Goal: Task Accomplishment & Management: Manage account settings

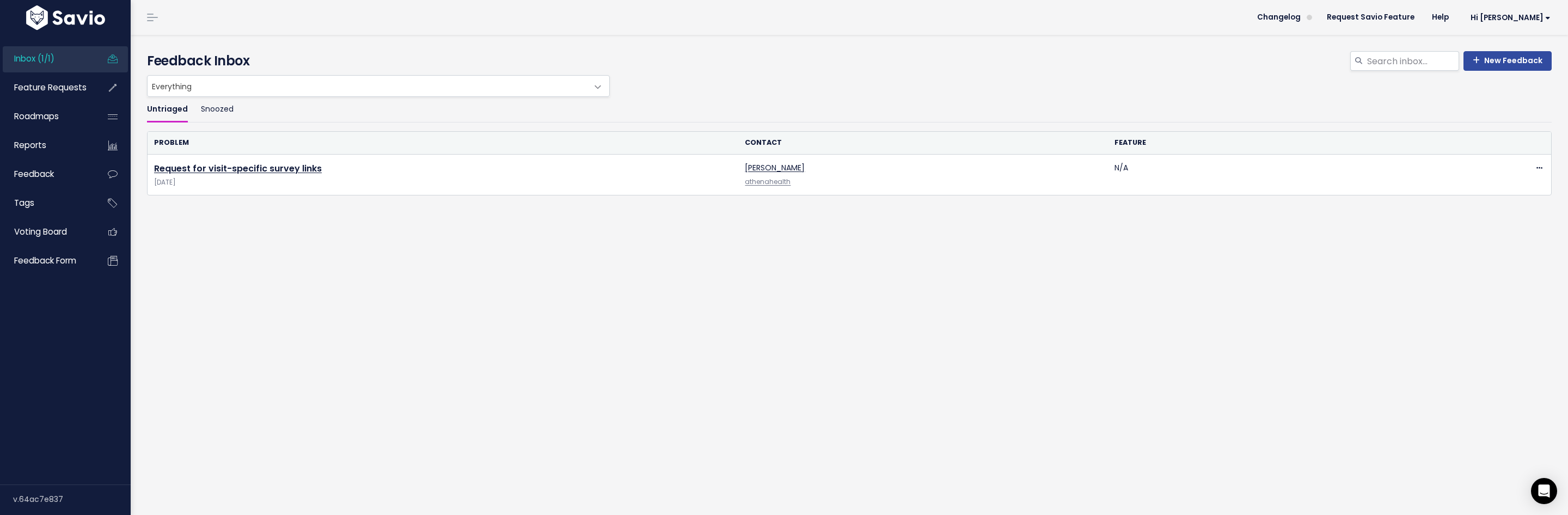
click at [969, 60] on h4 "Feedback Inbox" at bounding box center [850, 61] width 1405 height 19
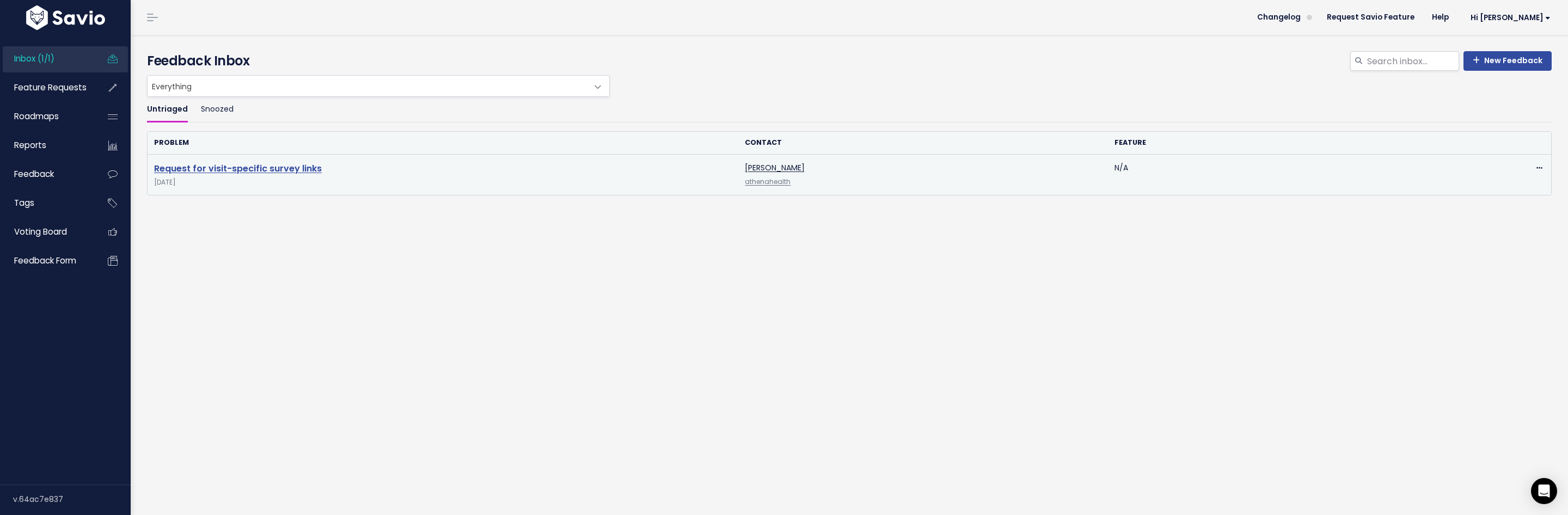
click at [304, 171] on link "Request for visit-specific survey links" at bounding box center [237, 169] width 167 height 13
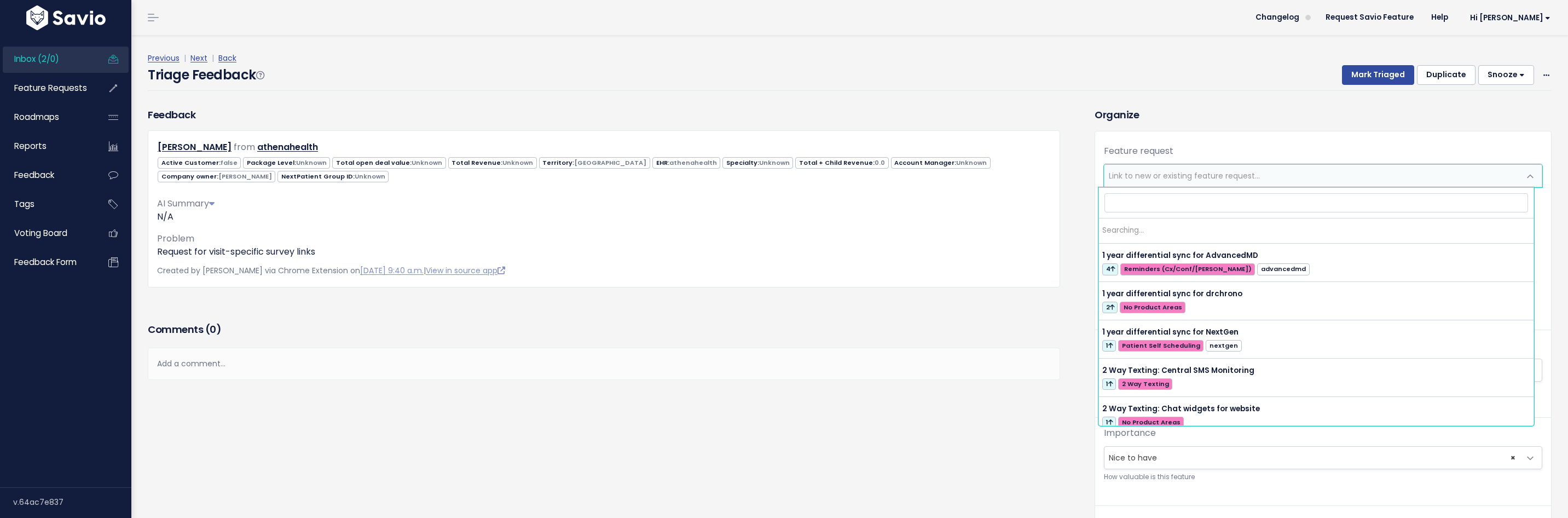
click at [1181, 178] on span "Link to new or existing feature request..." at bounding box center [1184, 176] width 151 height 11
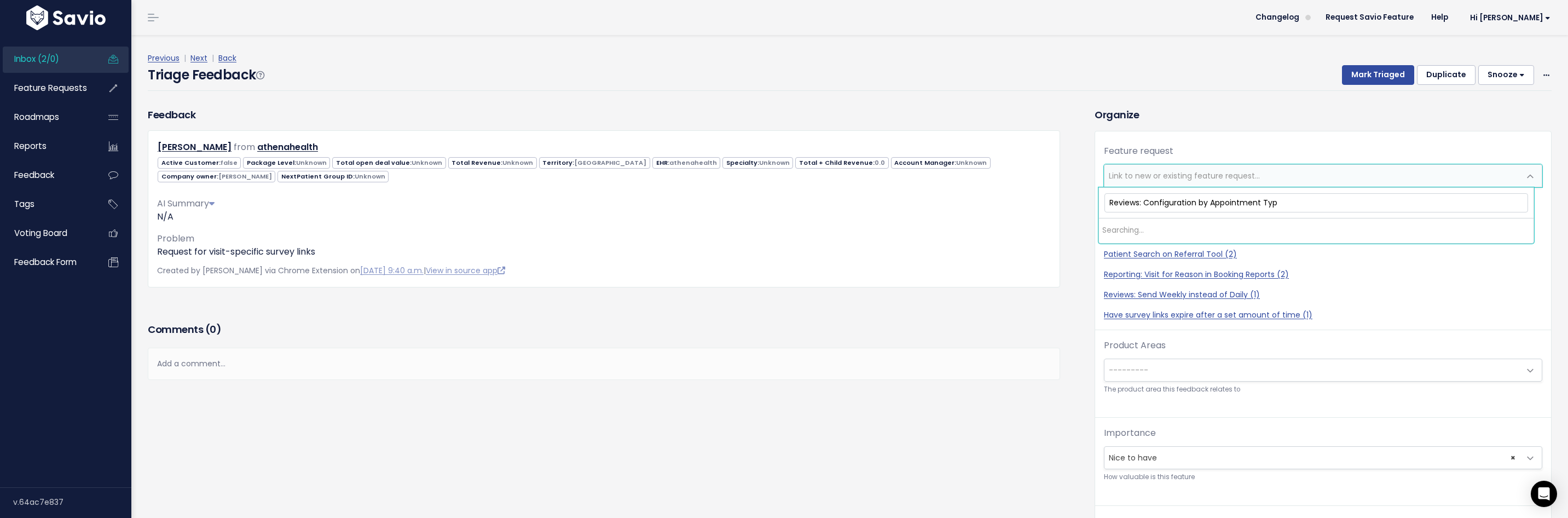
type input "Reviews: Configuration by Appointment Type"
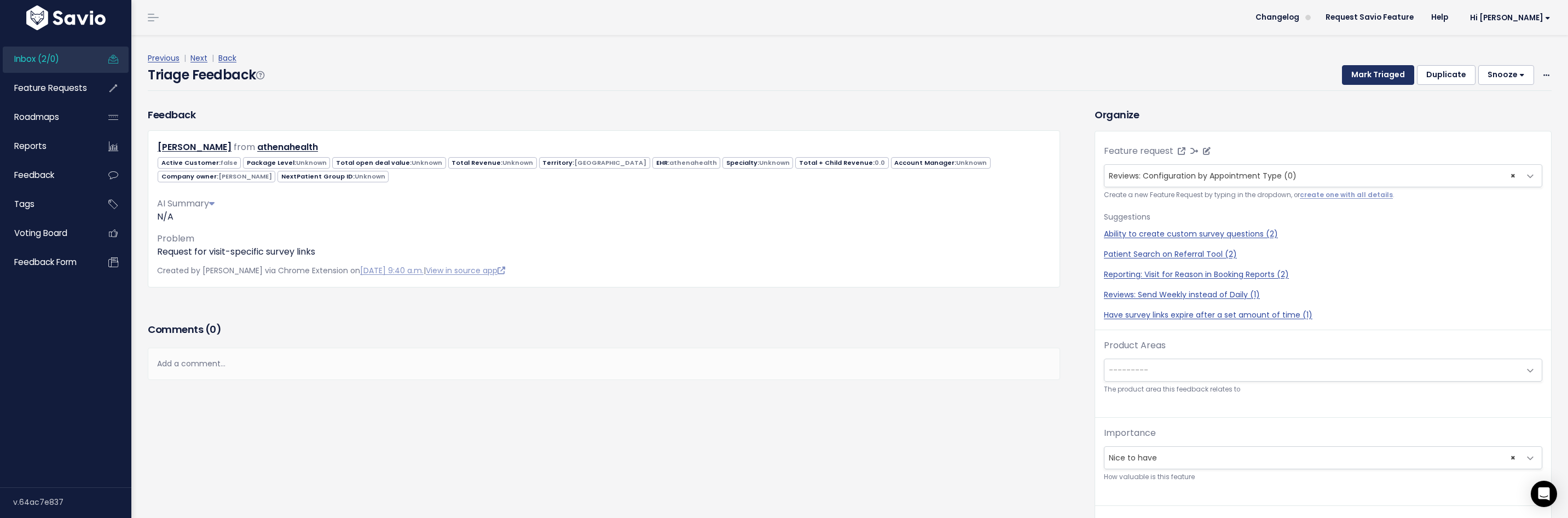
click at [1363, 70] on button "Mark Triaged" at bounding box center [1378, 75] width 72 height 20
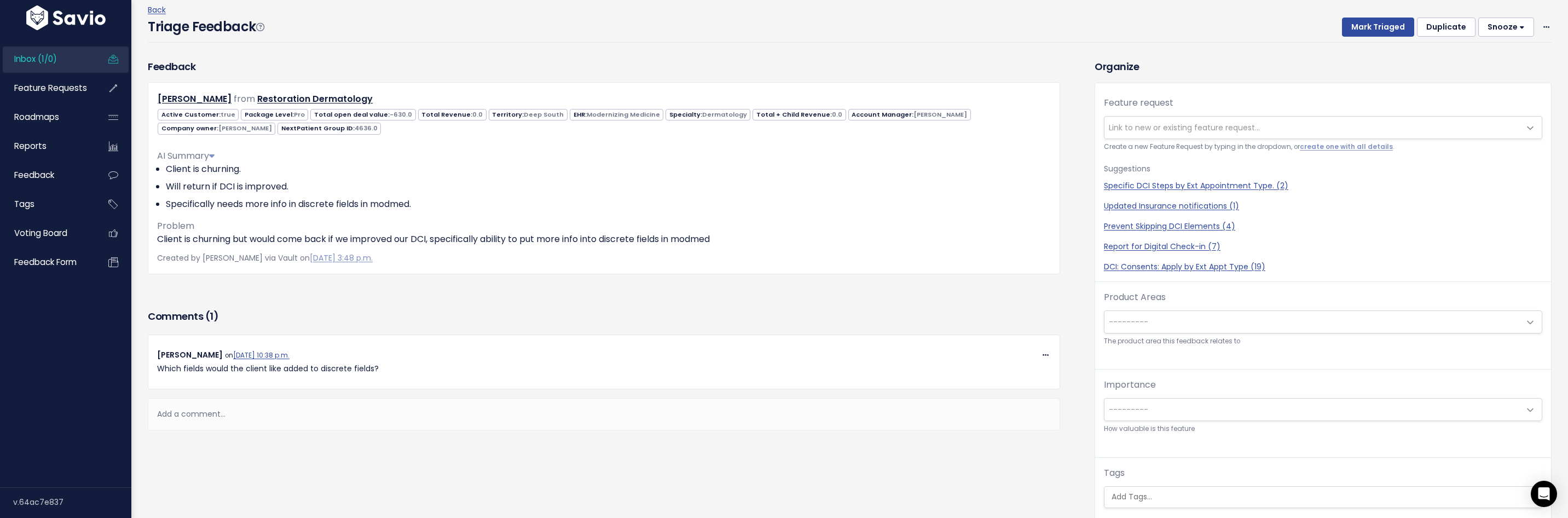
scroll to position [1, 0]
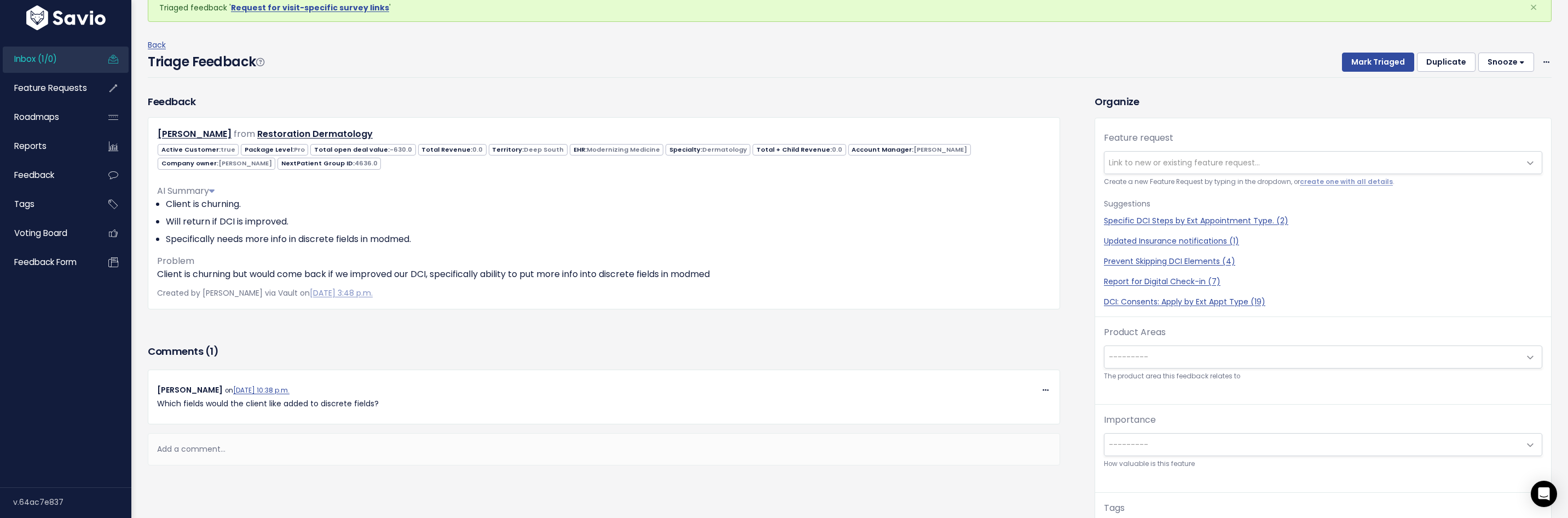
click at [1501, 68] on button "Snooze" at bounding box center [1506, 62] width 56 height 20
click at [1506, 62] on button "Snooze" at bounding box center [1506, 62] width 56 height 20
click at [1504, 64] on button "Snooze" at bounding box center [1506, 62] width 56 height 20
click at [1490, 113] on button "3 days" at bounding box center [1510, 111] width 79 height 21
